Goal: Transaction & Acquisition: Purchase product/service

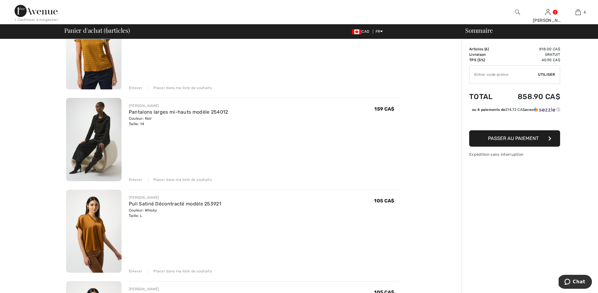
scroll to position [249, 0]
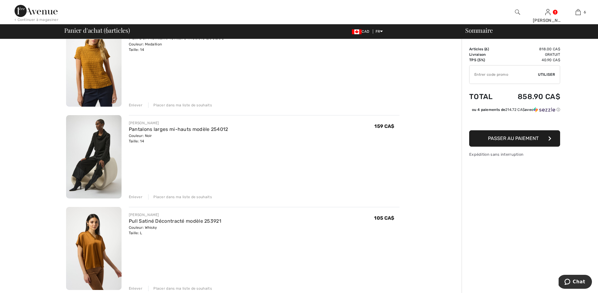
click at [79, 176] on img at bounding box center [93, 156] width 55 height 83
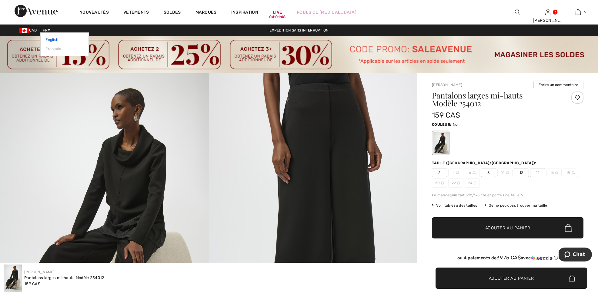
click at [52, 39] on link "English" at bounding box center [64, 39] width 38 height 9
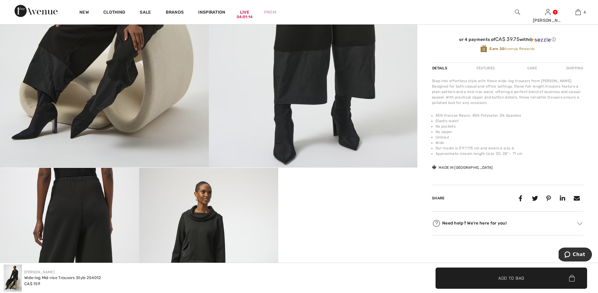
scroll to position [218, 0]
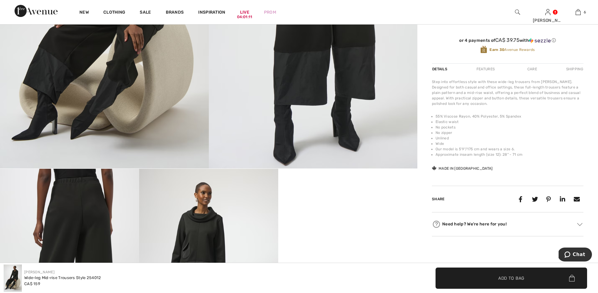
click at [531, 67] on div "Care" at bounding box center [532, 69] width 20 height 11
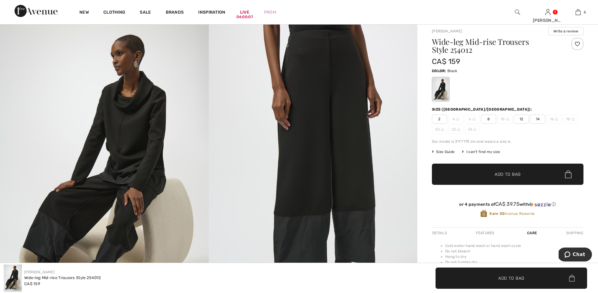
scroll to position [73, 0]
